Goal: Find specific page/section: Find specific page/section

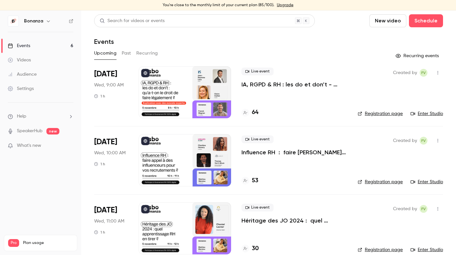
click at [45, 71] on link "Audience" at bounding box center [40, 74] width 81 height 14
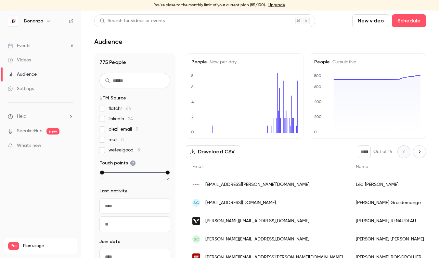
click at [44, 46] on link "Events 6" at bounding box center [40, 46] width 81 height 14
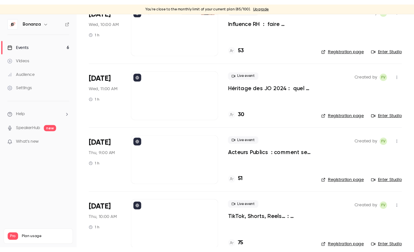
scroll to position [212, 0]
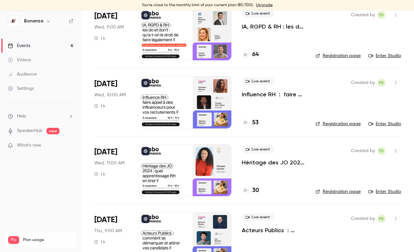
scroll to position [218, 0]
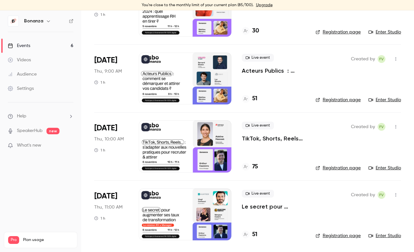
click at [218, 211] on div at bounding box center [185, 215] width 93 height 52
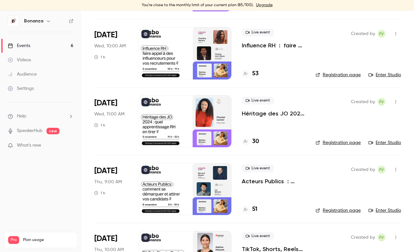
scroll to position [218, 0]
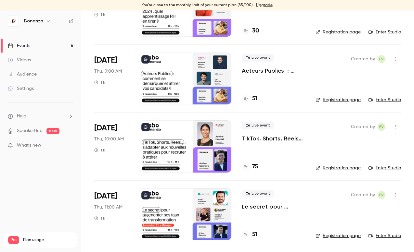
click at [255, 207] on p "Le secret pour augmenter ses taux de transformation : la relation RH x Manager" at bounding box center [273, 207] width 63 height 8
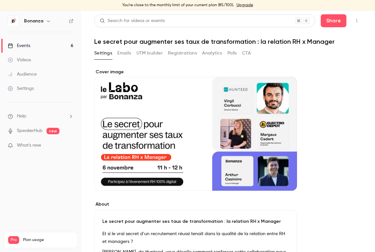
click at [186, 54] on button "Registrations" at bounding box center [182, 53] width 29 height 10
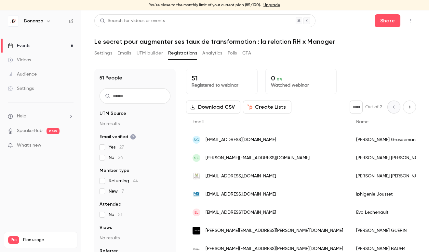
click at [112, 55] on button "Settings" at bounding box center [103, 53] width 18 height 10
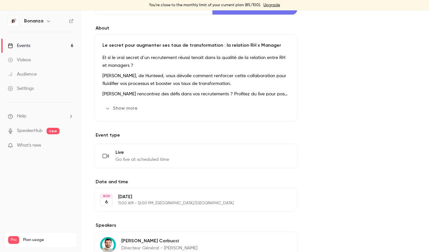
scroll to position [312, 0]
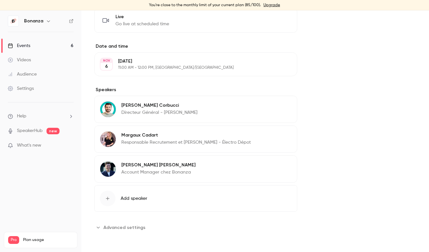
click at [162, 114] on p "Directeur Général - Hunteed" at bounding box center [159, 112] width 76 height 6
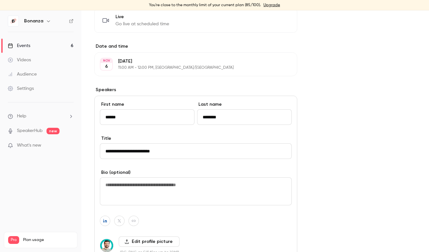
click at [303, 110] on div "**********" at bounding box center [254, 83] width 321 height 653
click at [89, 102] on main "**********" at bounding box center [254, 131] width 347 height 242
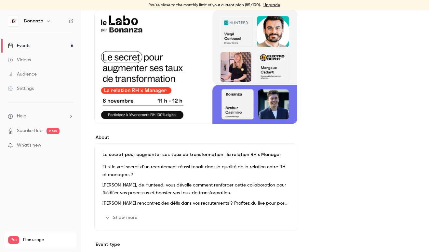
scroll to position [0, 0]
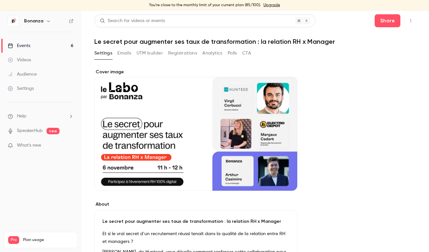
click at [88, 92] on main "**********" at bounding box center [254, 131] width 347 height 242
click at [129, 51] on button "Emails" at bounding box center [124, 53] width 14 height 10
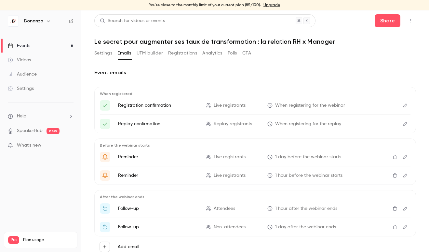
click at [144, 57] on button "UTM builder" at bounding box center [149, 53] width 26 height 10
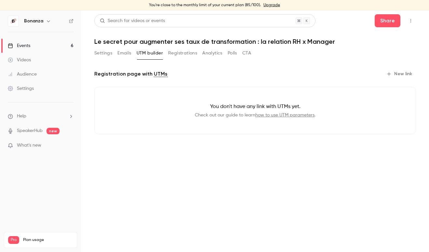
click at [182, 56] on button "Registrations" at bounding box center [182, 53] width 29 height 10
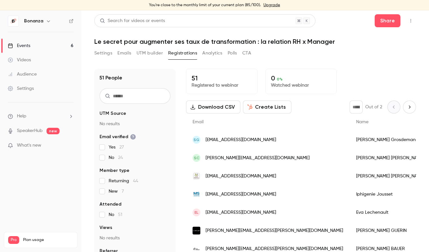
click at [207, 52] on button "Analytics" at bounding box center [212, 53] width 20 height 10
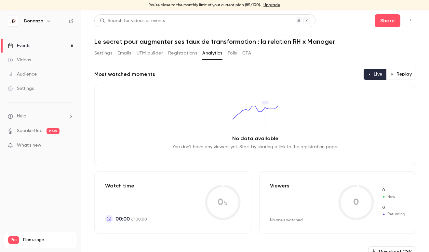
click at [226, 53] on div "Settings Emails UTM builder Registrations Analytics Polls CTA" at bounding box center [172, 53] width 157 height 10
click at [38, 76] on link "Audience" at bounding box center [40, 74] width 81 height 14
